Goal: Task Accomplishment & Management: Manage account settings

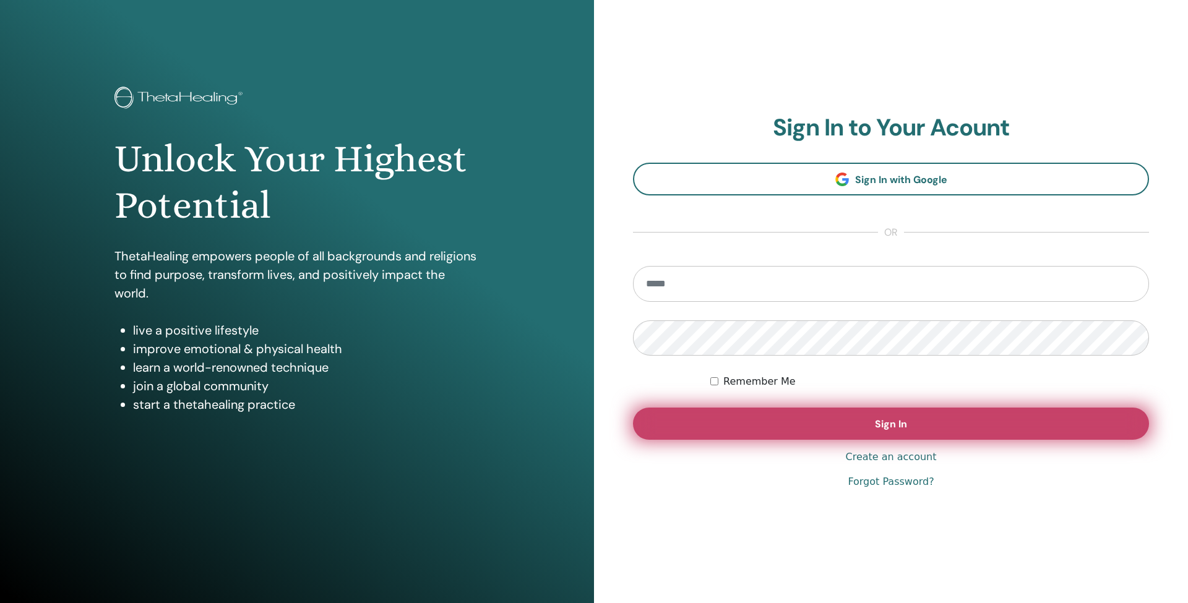
type input "**********"
click at [893, 424] on span "Sign In" at bounding box center [891, 424] width 32 height 13
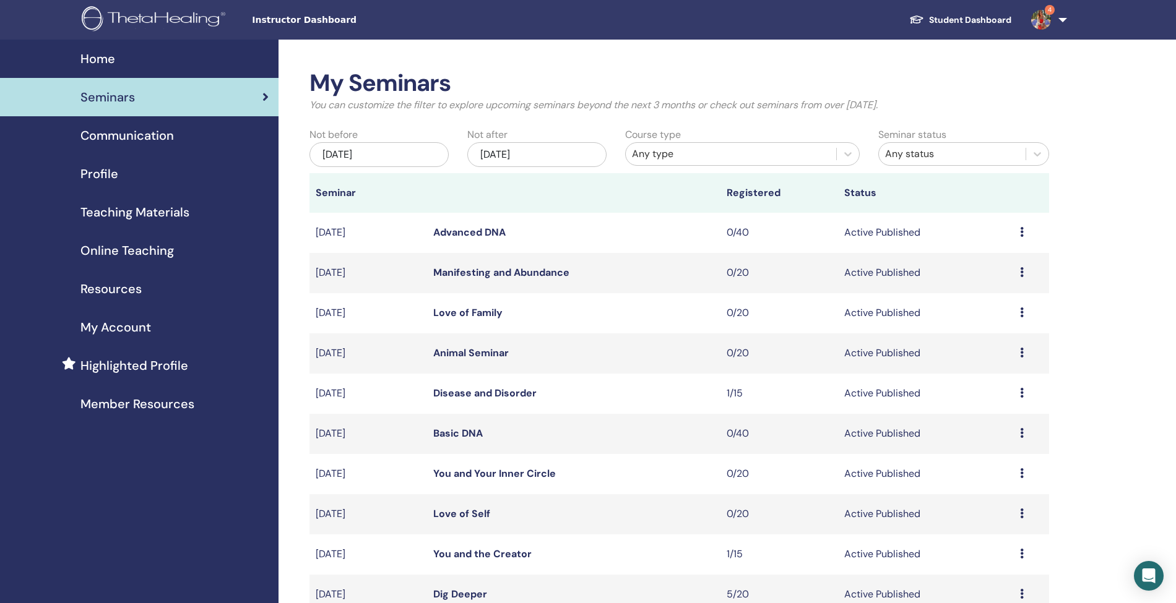
click at [713, 144] on div "Any type" at bounding box center [730, 154] width 210 height 20
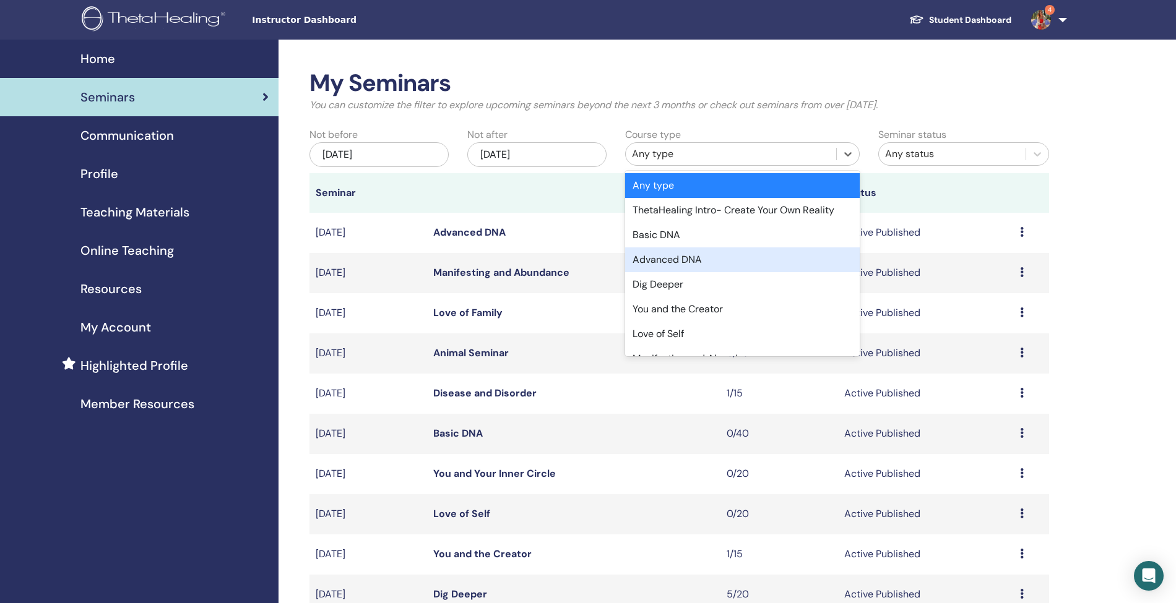
click at [689, 261] on div "Advanced DNA" at bounding box center [742, 259] width 234 height 25
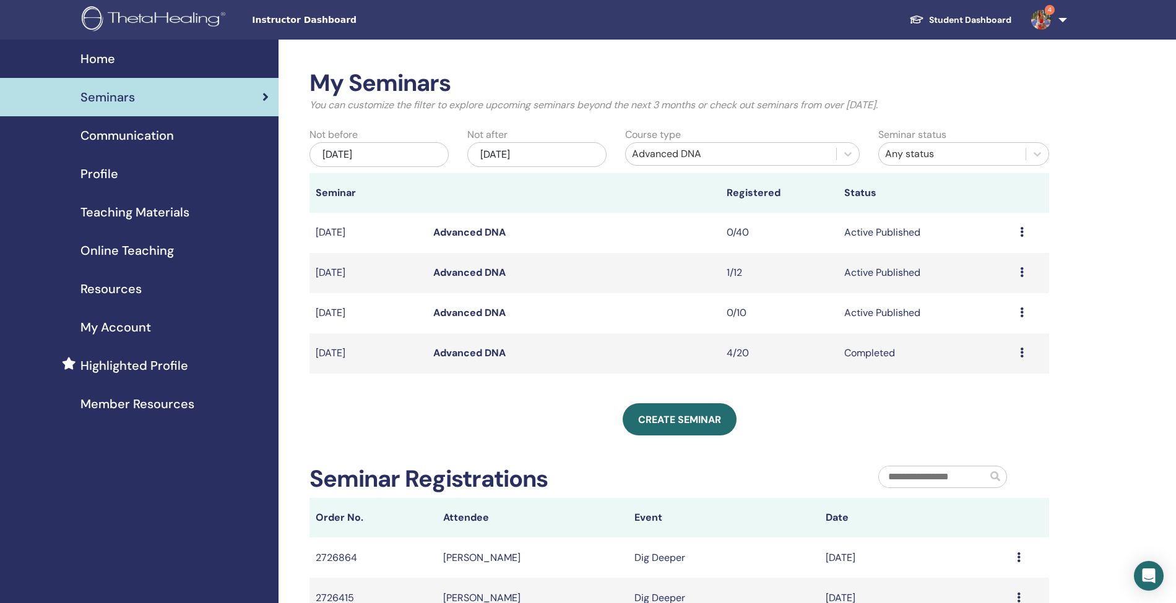
click at [475, 269] on link "Advanced DNA" at bounding box center [469, 272] width 72 height 13
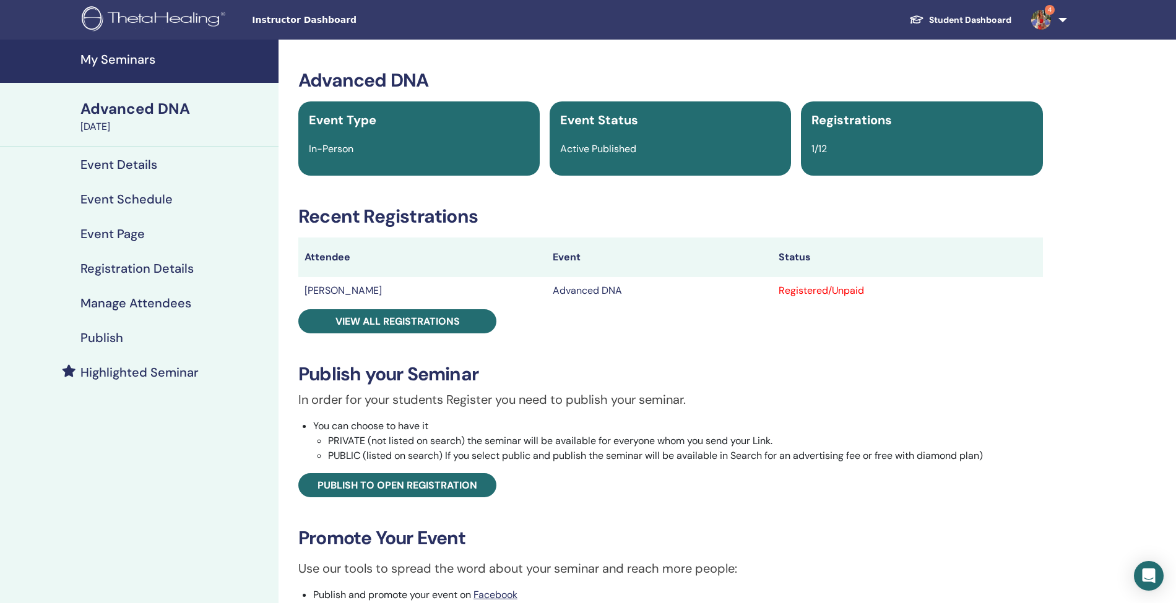
click at [137, 304] on h4 "Manage Attendees" at bounding box center [135, 303] width 111 height 15
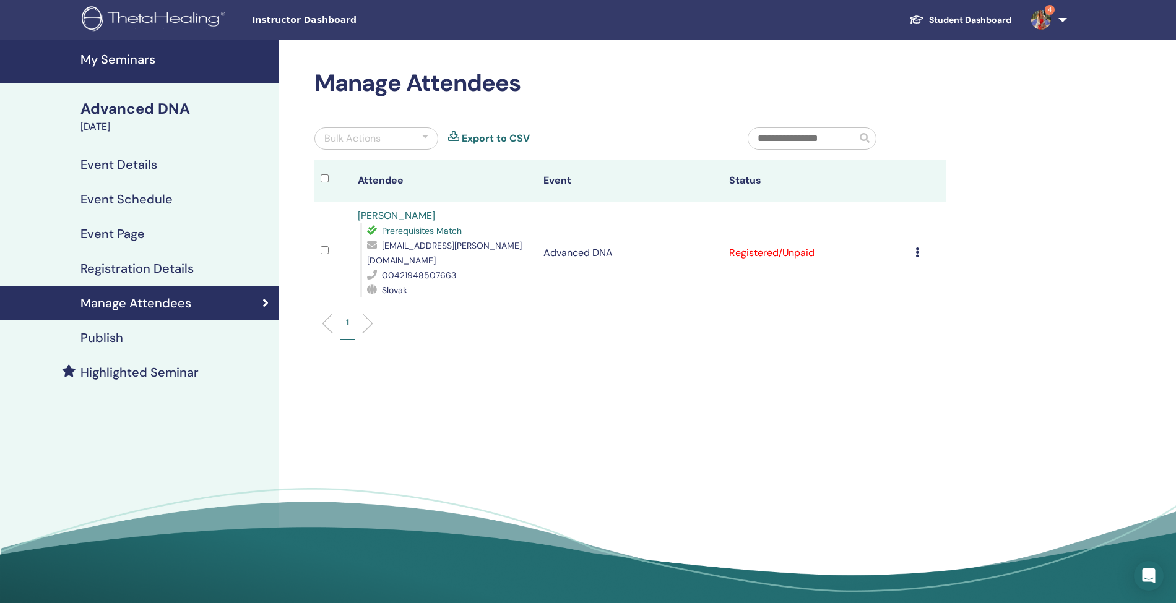
click at [916, 249] on icon at bounding box center [917, 252] width 4 height 10
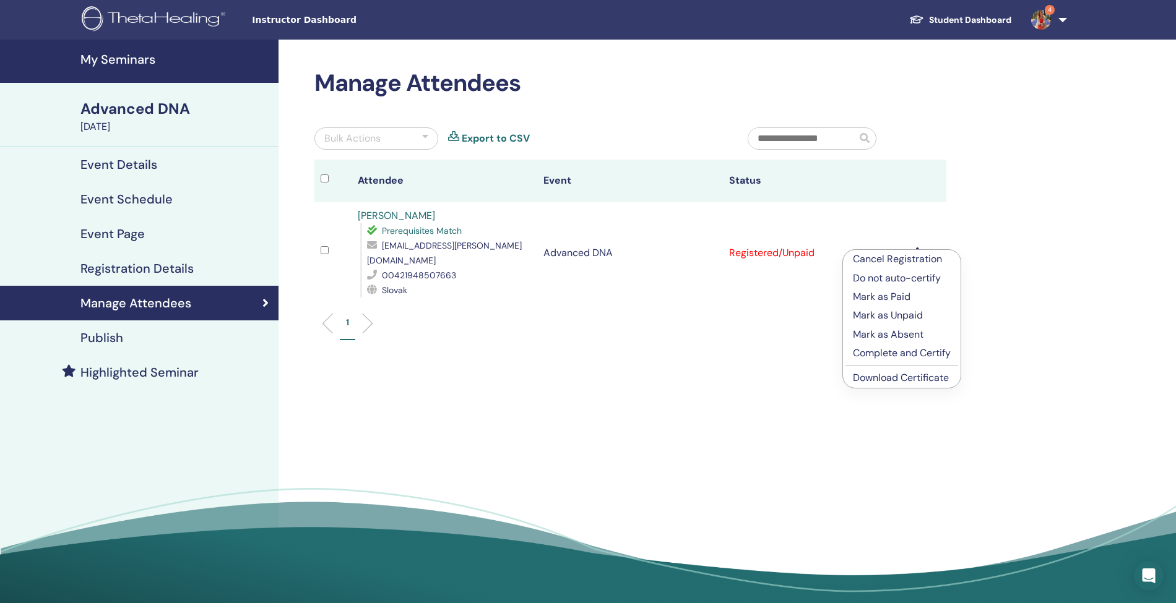
click at [885, 355] on p "Complete and Certify" at bounding box center [902, 353] width 98 height 15
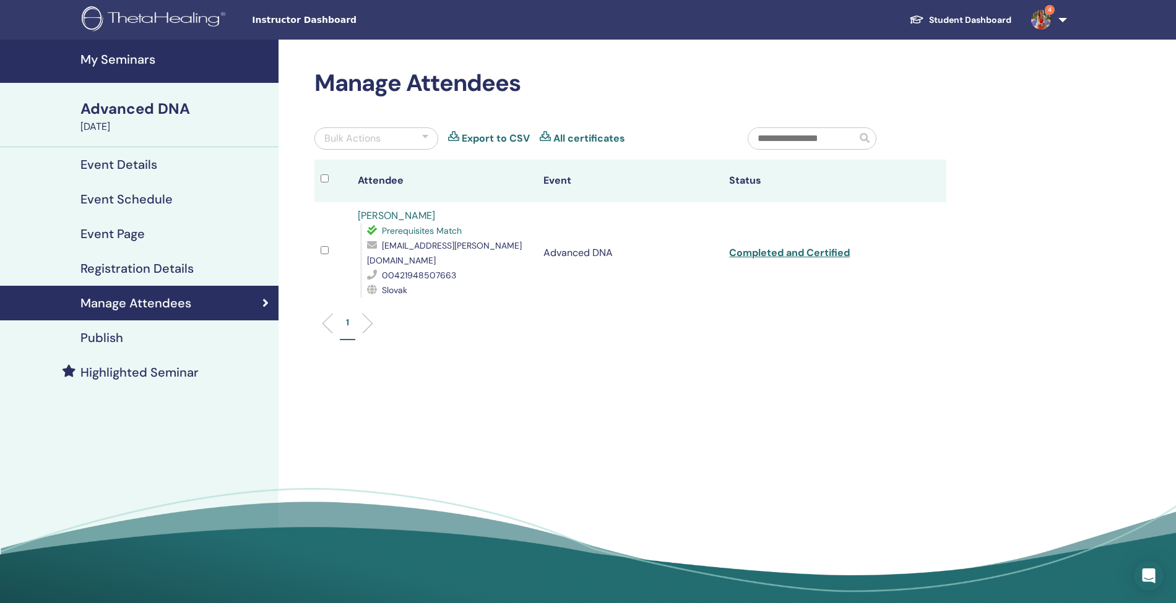
click at [105, 66] on h4 "My Seminars" at bounding box center [175, 59] width 191 height 15
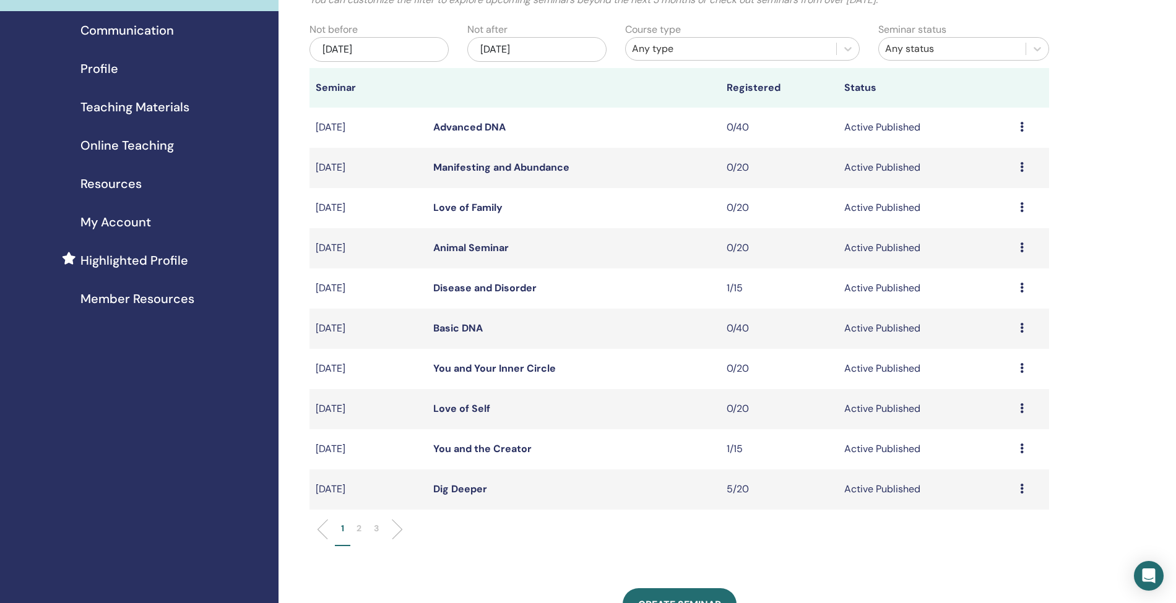
scroll to position [107, 0]
